Goal: Task Accomplishment & Management: Manage account settings

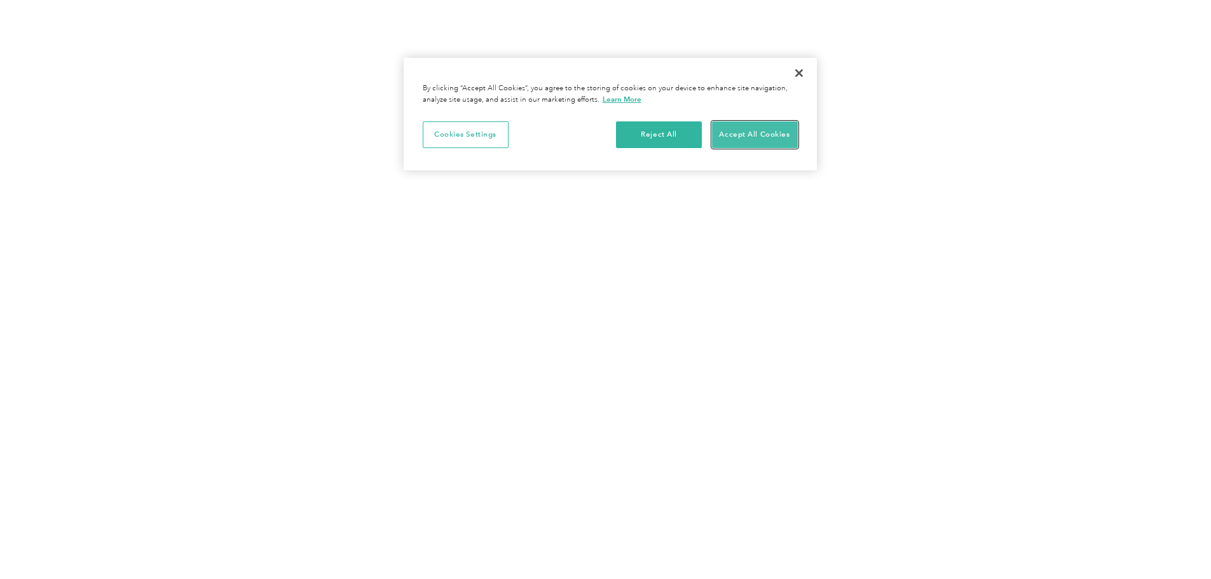
click at [765, 144] on button "Accept All Cookies" at bounding box center [755, 134] width 86 height 27
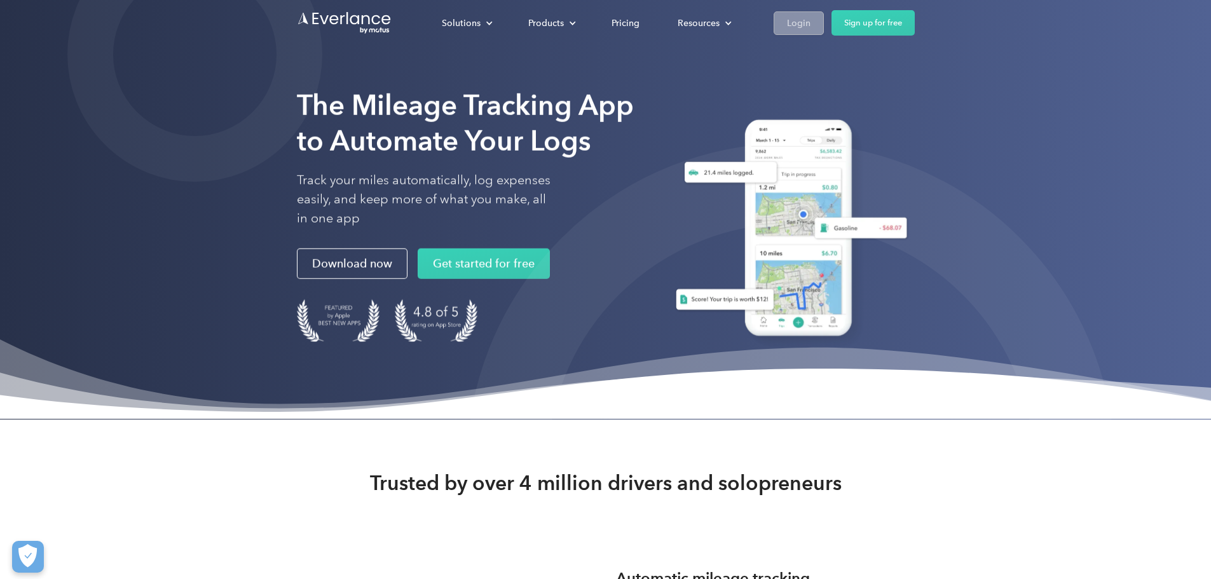
click at [810, 21] on div "Login" at bounding box center [799, 23] width 24 height 16
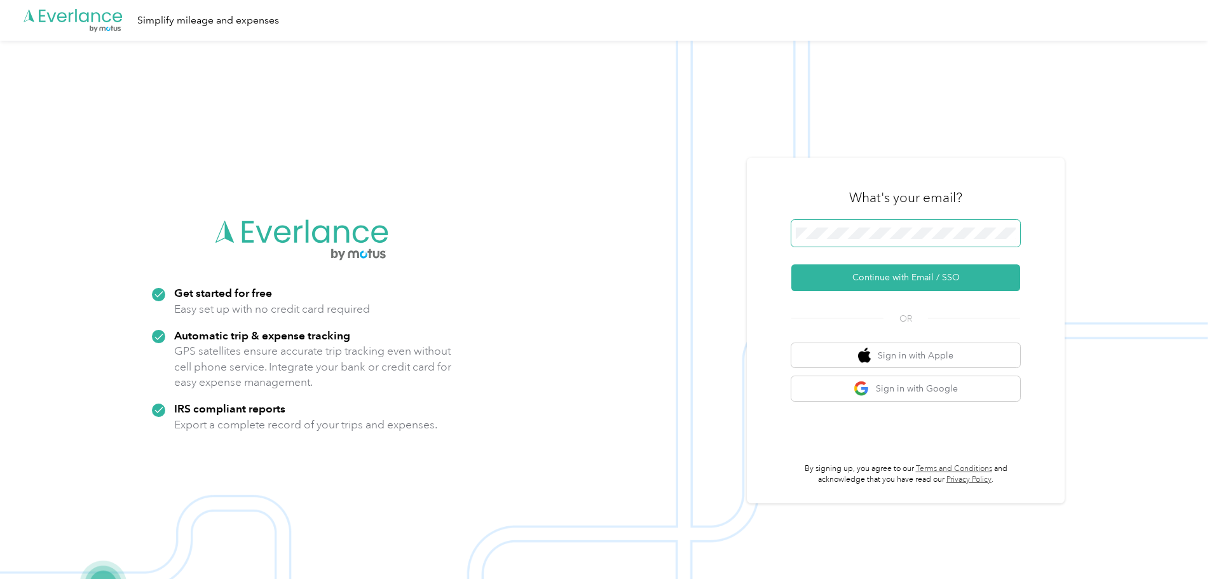
click at [878, 226] on span at bounding box center [905, 233] width 229 height 27
click at [897, 276] on button "Continue with Email / SSO" at bounding box center [905, 277] width 229 height 27
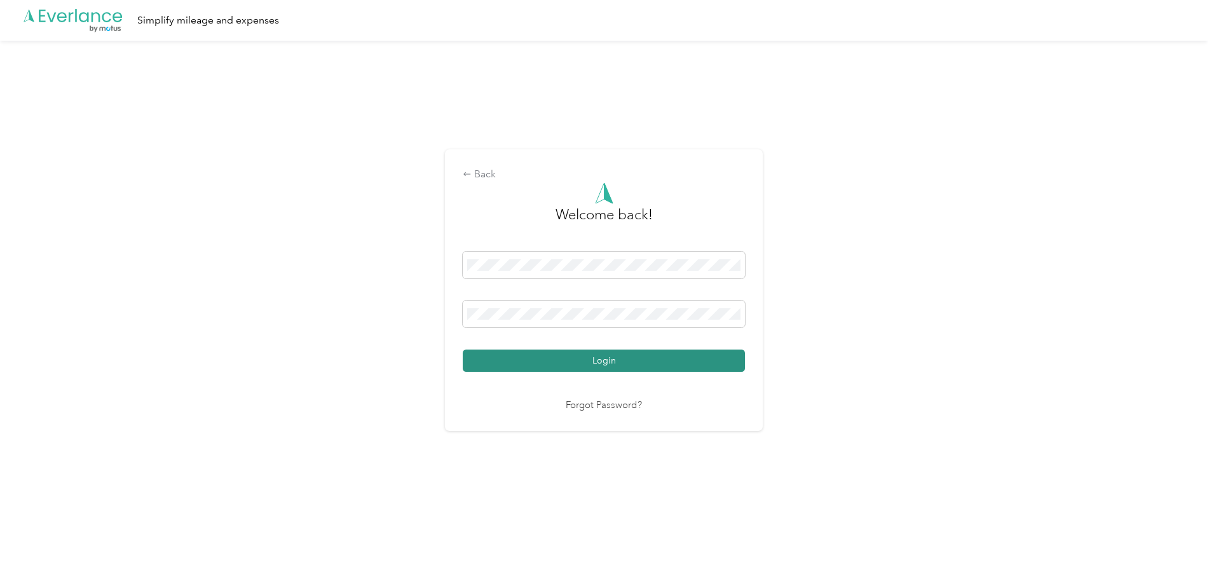
click at [563, 364] on button "Login" at bounding box center [604, 361] width 282 height 22
